Goal: Communication & Community: Answer question/provide support

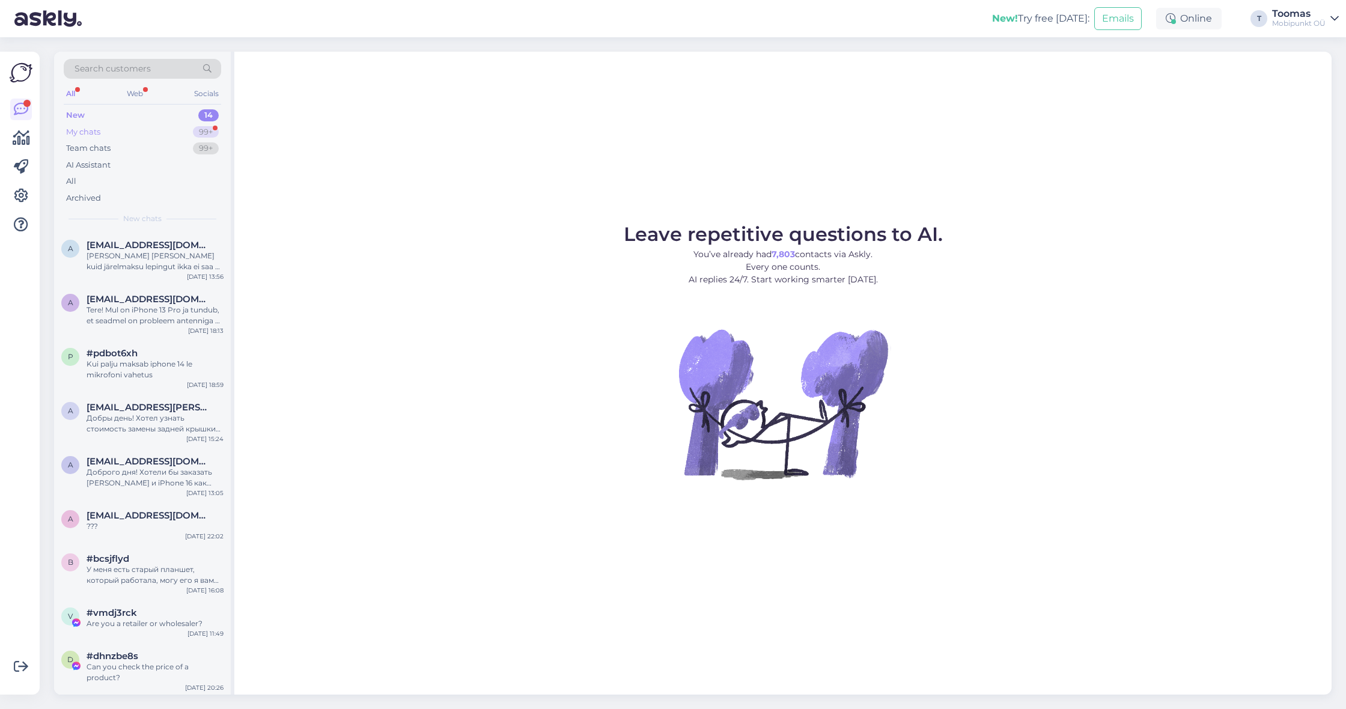
click at [212, 130] on div "99+" at bounding box center [206, 132] width 26 height 12
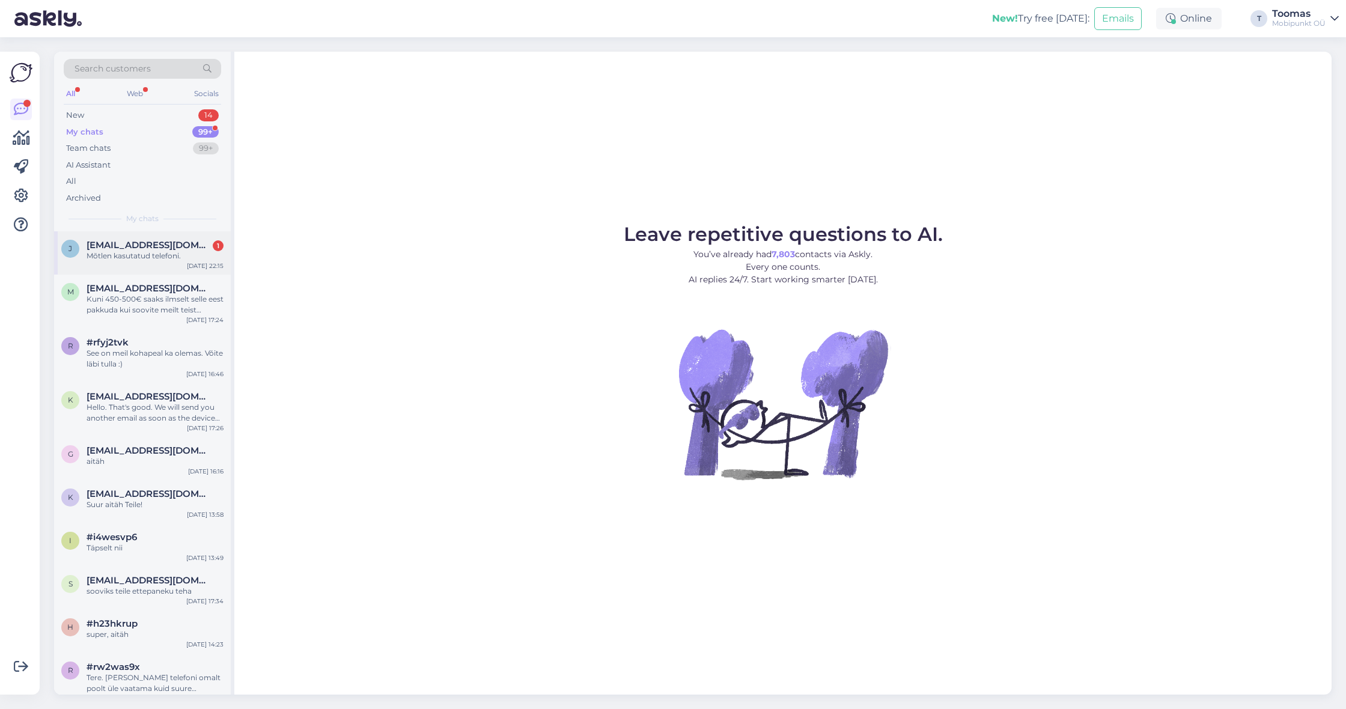
click at [210, 267] on div "[DATE] 22:15" at bounding box center [205, 265] width 37 height 9
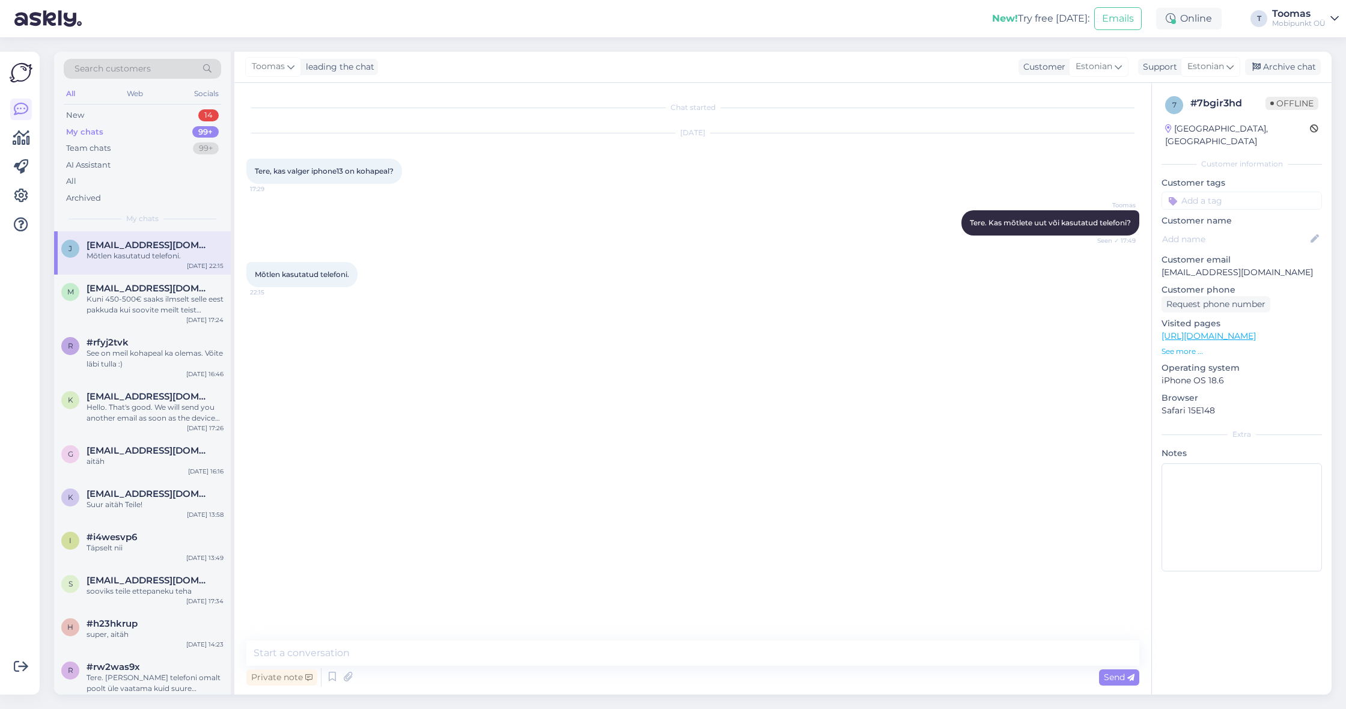
click at [468, 626] on div "Chat started [DATE] Tere, kas valger iphone13 on kohapeal? 17:29 [PERSON_NAME].…" at bounding box center [698, 362] width 904 height 535
click at [459, 662] on textarea at bounding box center [692, 653] width 893 height 25
type textarea "Kohapeal kahjuks ei ole kuid on võimalik seda tellida"
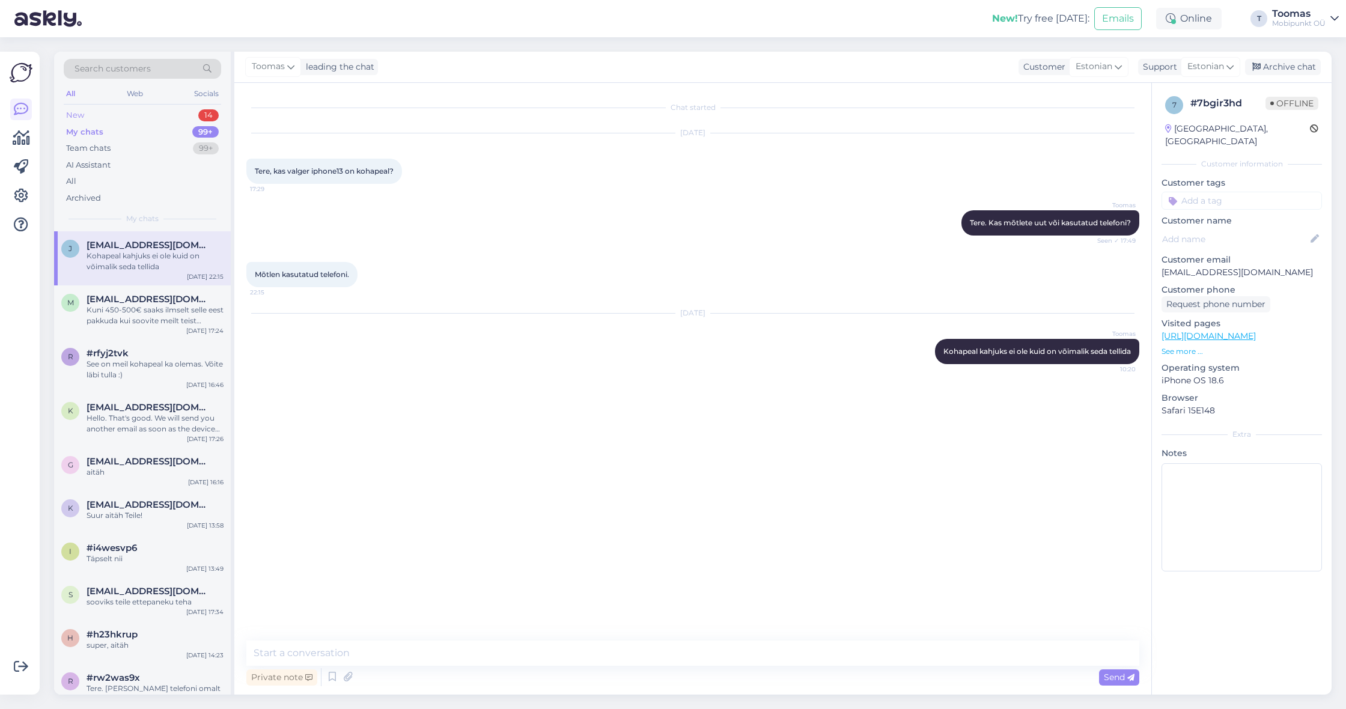
click at [163, 111] on div "New 14" at bounding box center [142, 115] width 157 height 17
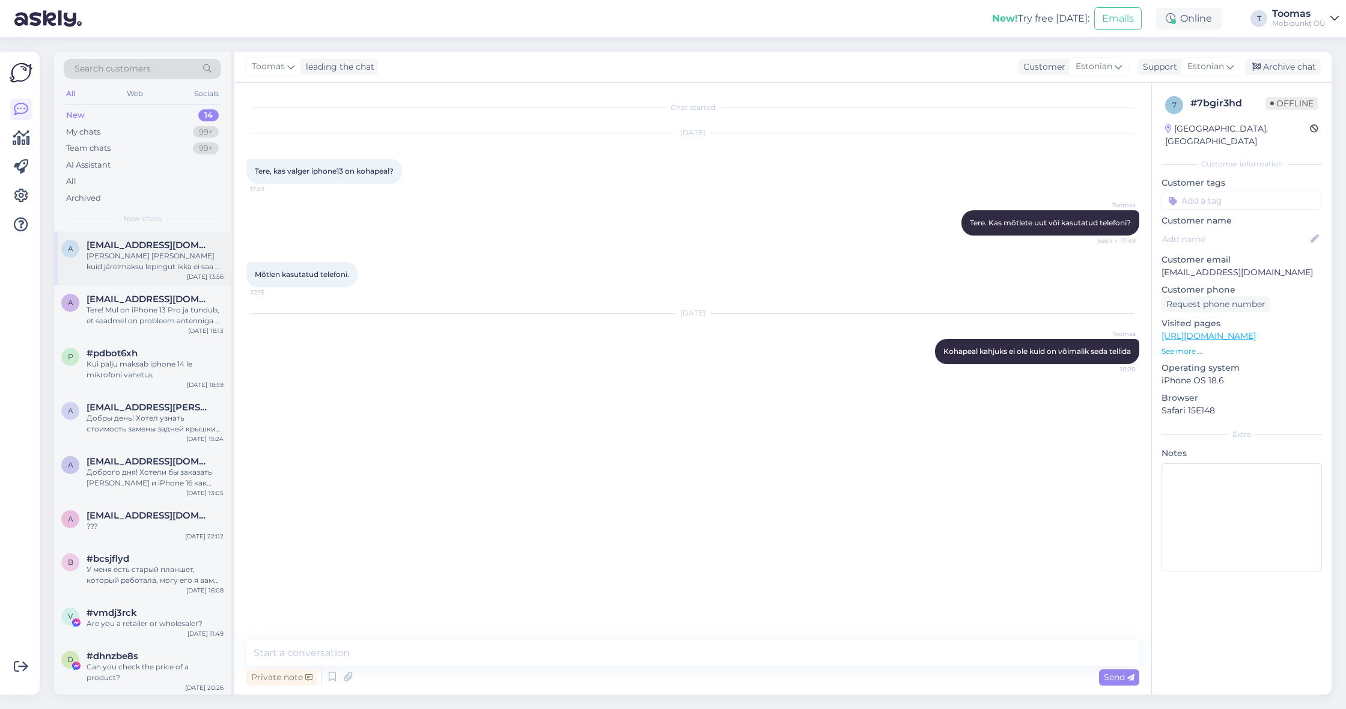
click at [167, 264] on div "[PERSON_NAME] [PERSON_NAME] kuid järelmaksu lepingut ikka ei saa et allkirjasta…" at bounding box center [155, 262] width 137 height 22
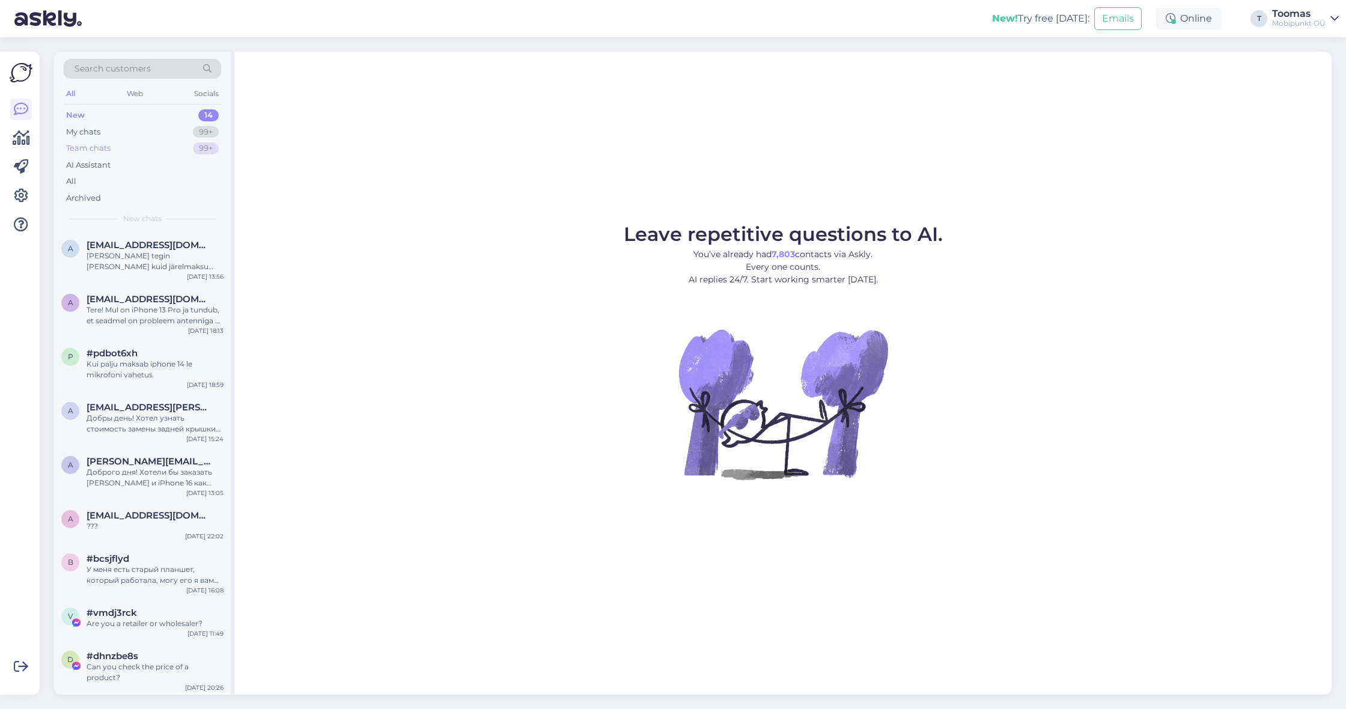
click at [150, 149] on div "Team chats 99+" at bounding box center [142, 148] width 157 height 17
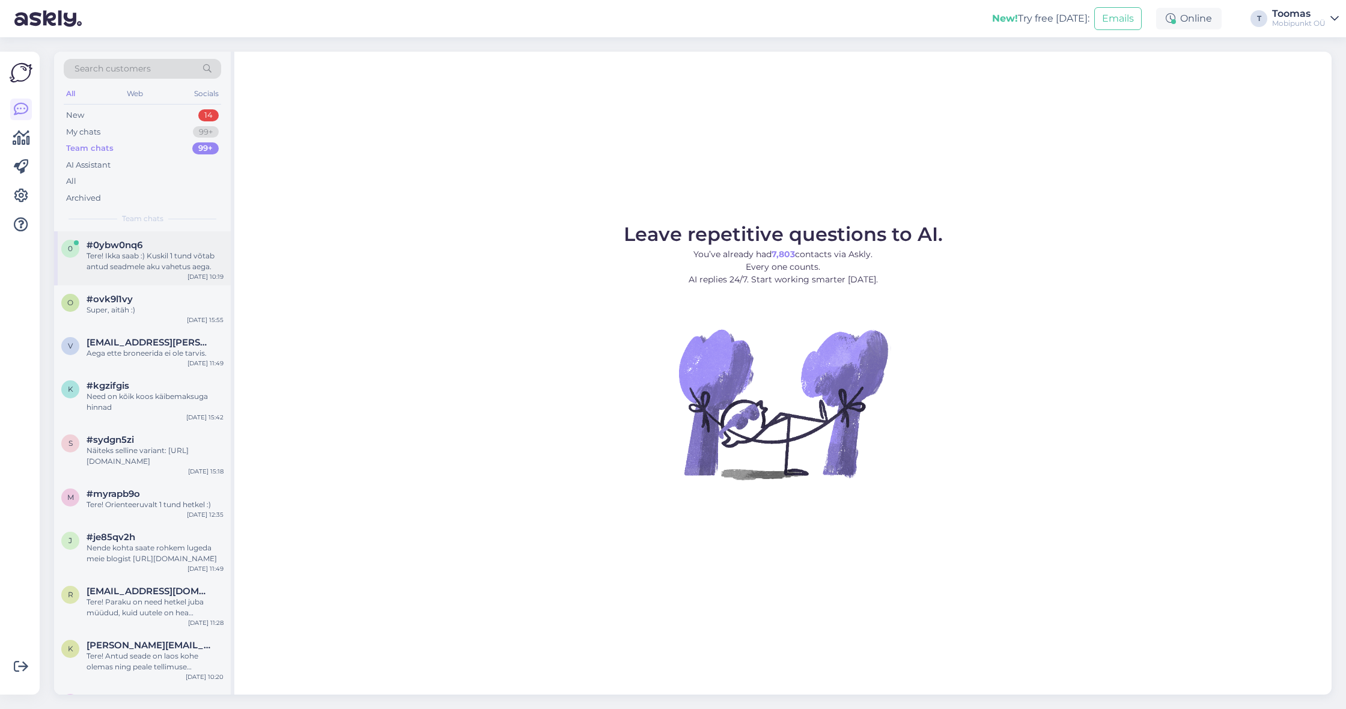
click at [156, 253] on div "Tere! Ikka saab :) Kuskil 1 tund võtab antud seadmele aku vahetus aega." at bounding box center [155, 262] width 137 height 22
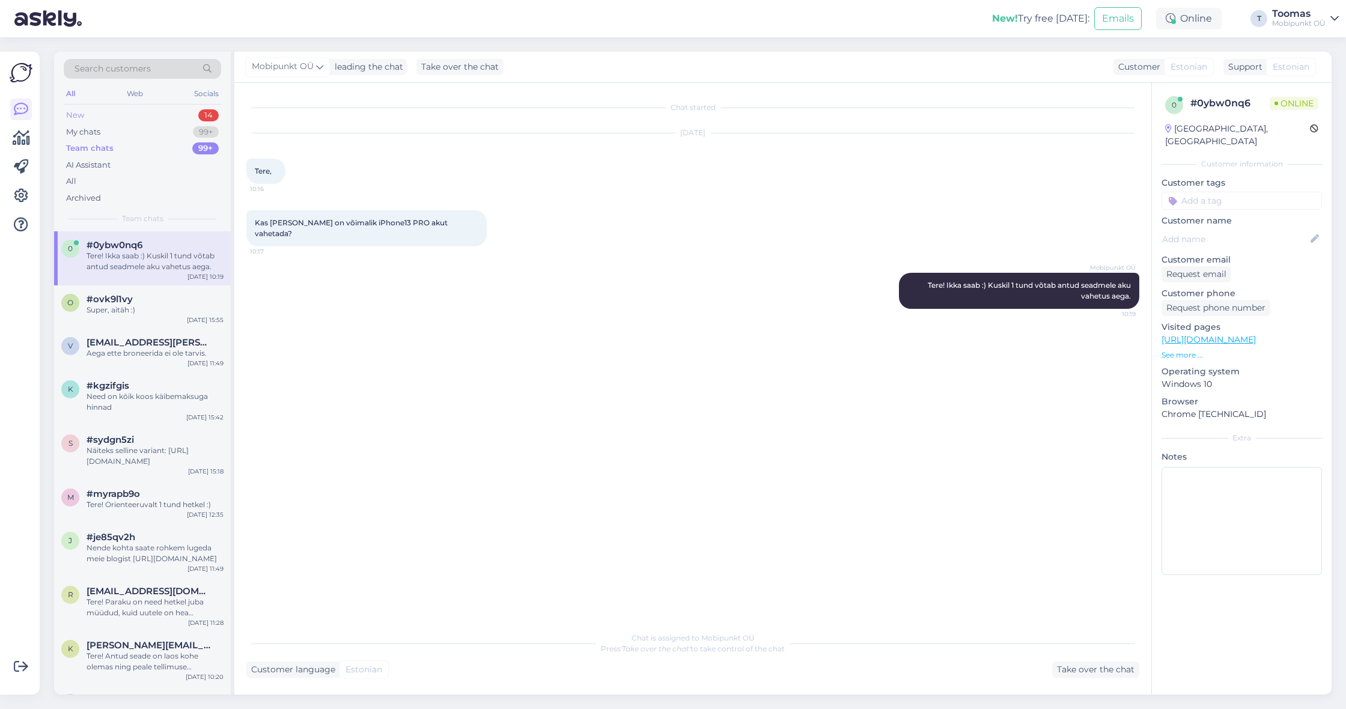
click at [99, 114] on div "New 14" at bounding box center [142, 115] width 157 height 17
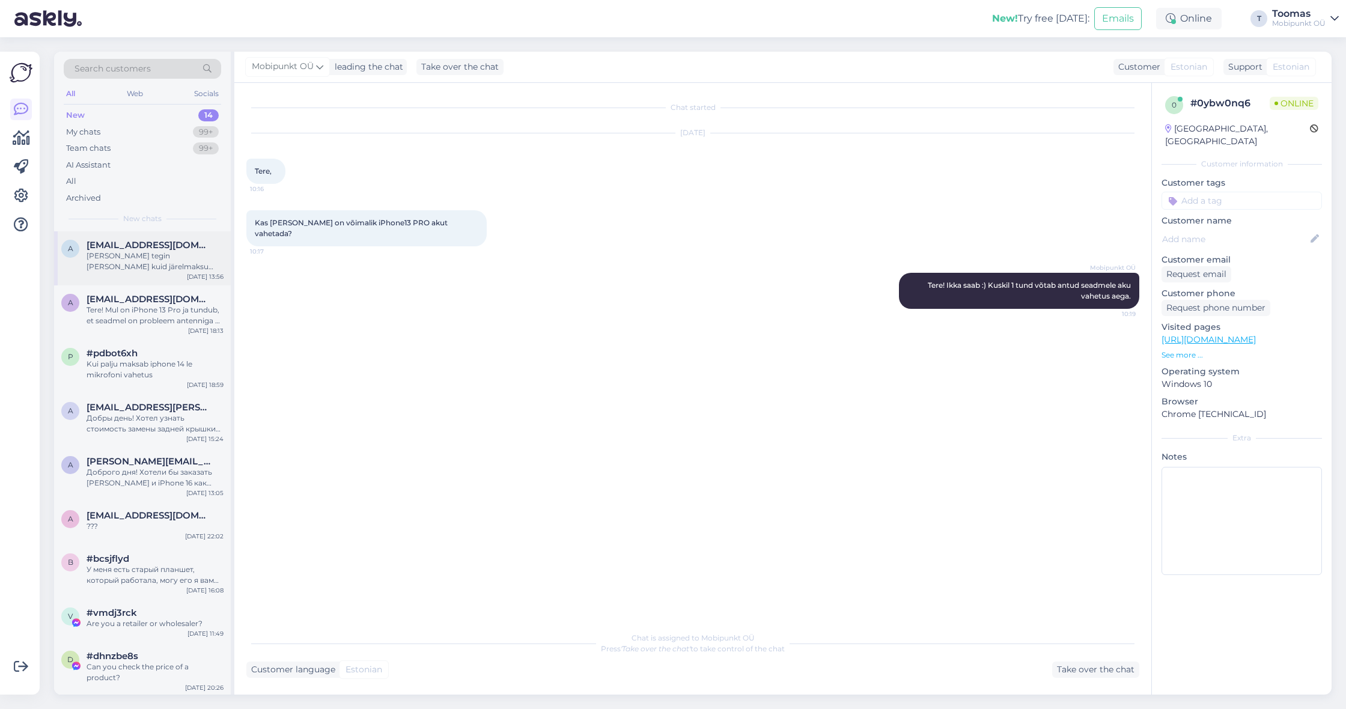
click at [115, 240] on span "[EMAIL_ADDRESS][DOMAIN_NAME]" at bounding box center [149, 245] width 125 height 11
